Goal: Task Accomplishment & Management: Use online tool/utility

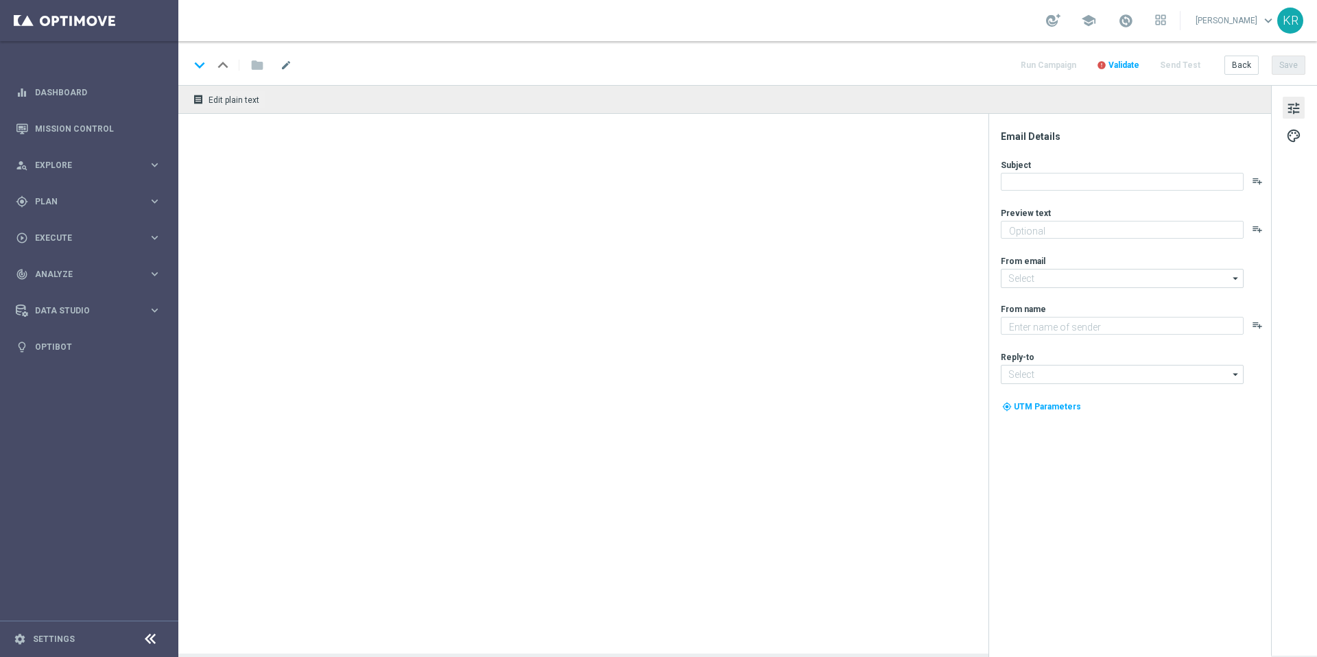
type textarea "Secure your extra entries and get even closer to that dream prize"
type textarea "Lottoland"
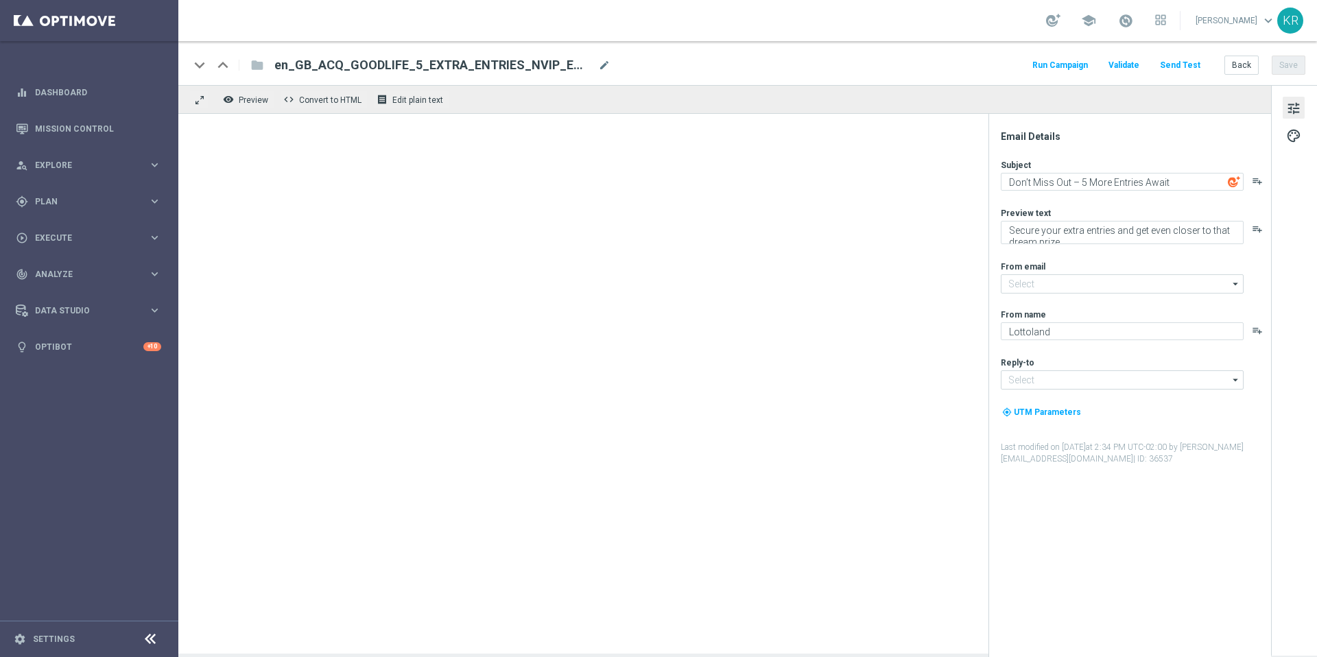
type input "[EMAIL_ADDRESS][DOMAIN_NAME]"
